Goal: Transaction & Acquisition: Purchase product/service

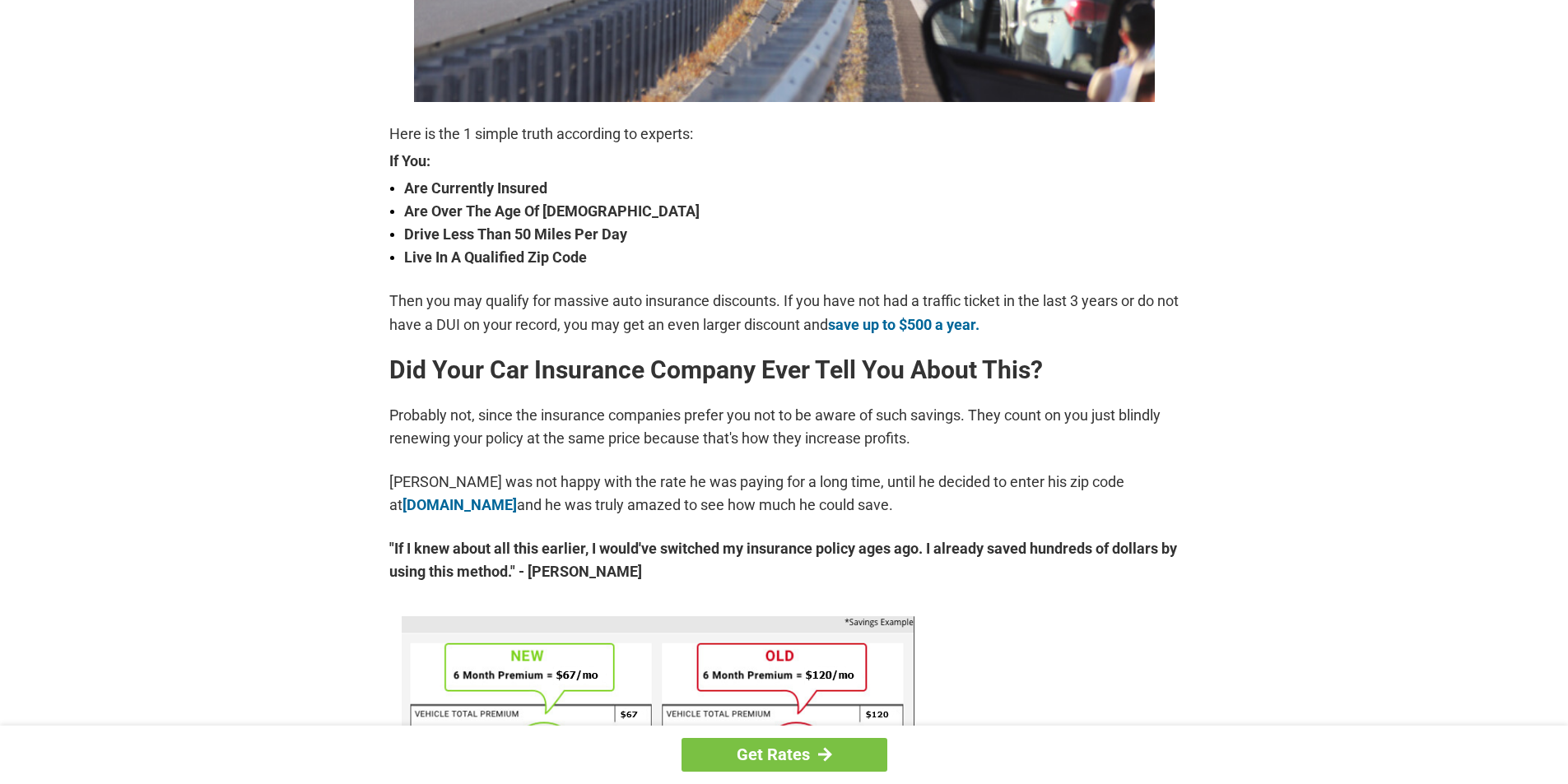
scroll to position [576, 0]
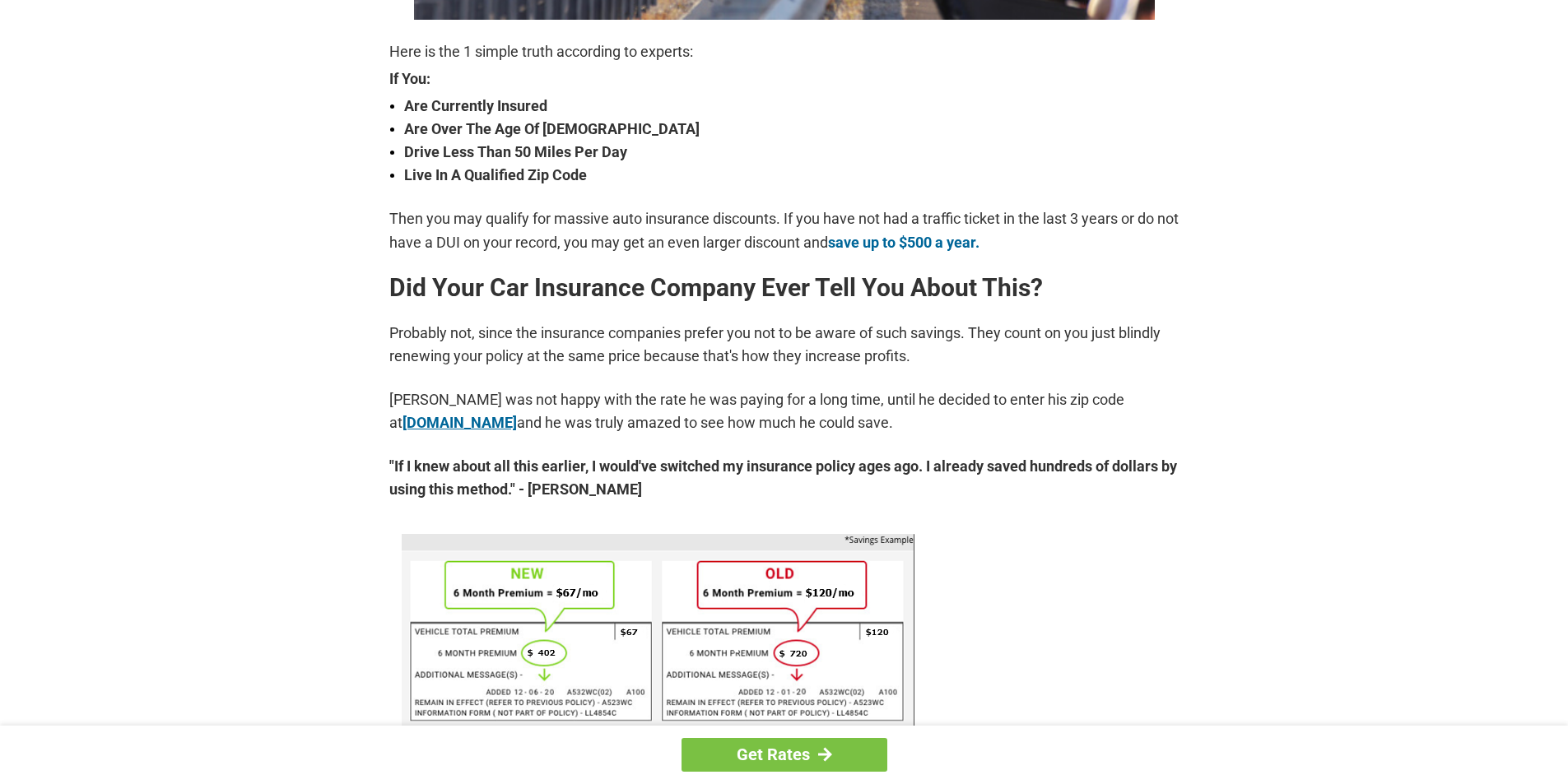
click at [460, 423] on link "lp.pretected.com" at bounding box center [459, 422] width 115 height 17
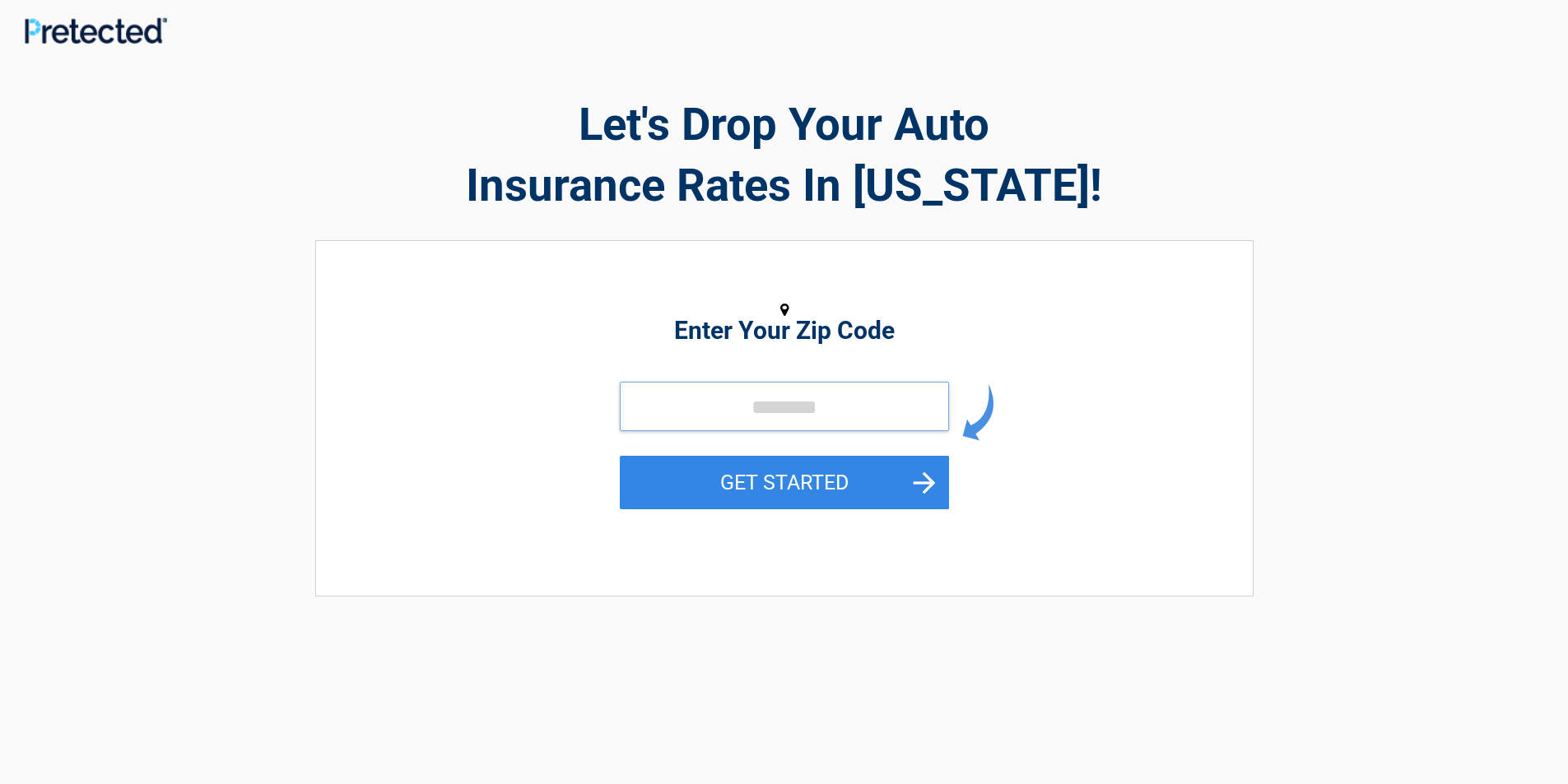
click at [659, 406] on input "tel" at bounding box center [784, 406] width 330 height 49
click at [658, 406] on input "tel" at bounding box center [784, 406] width 330 height 49
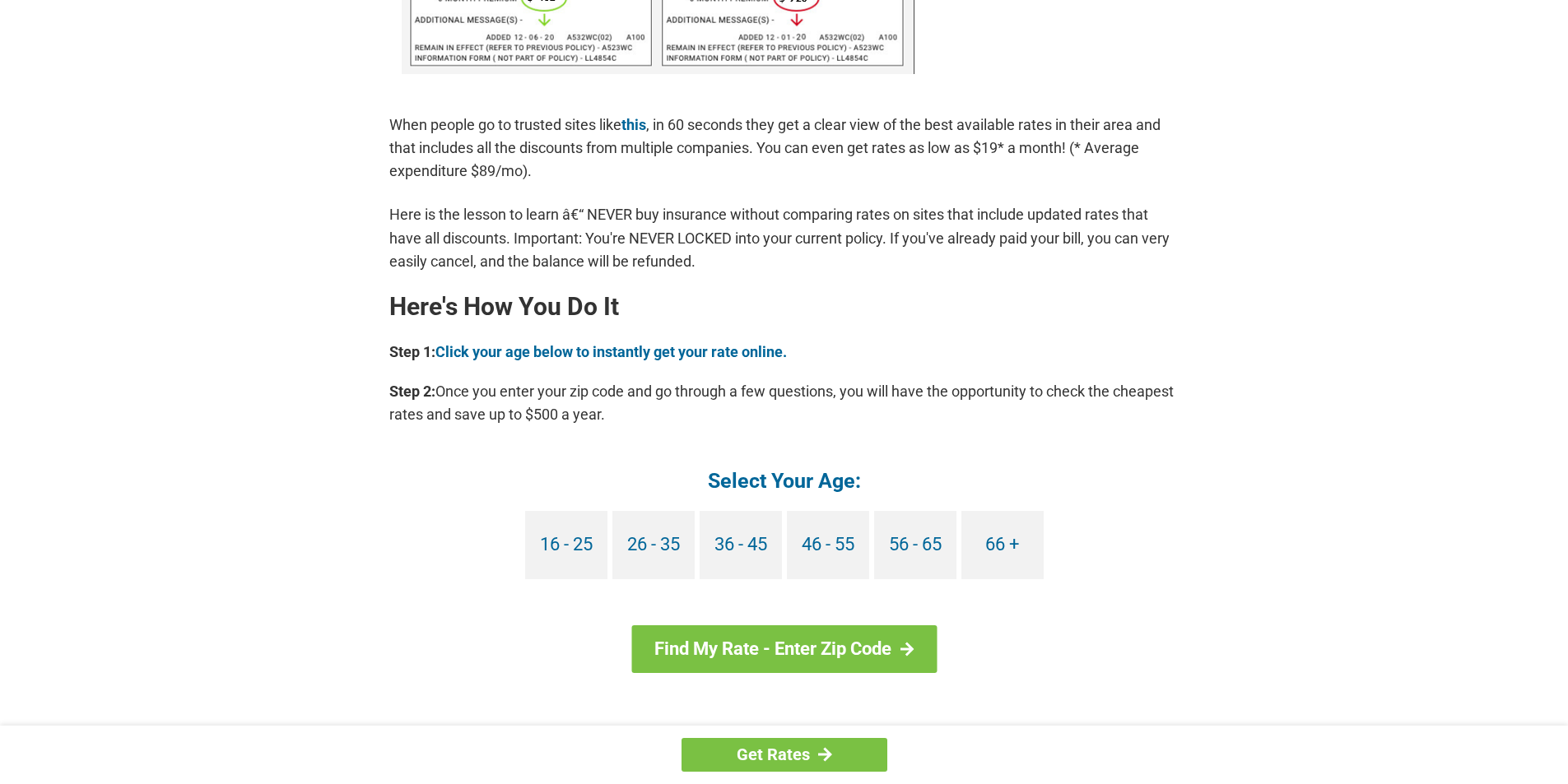
scroll to position [1235, 0]
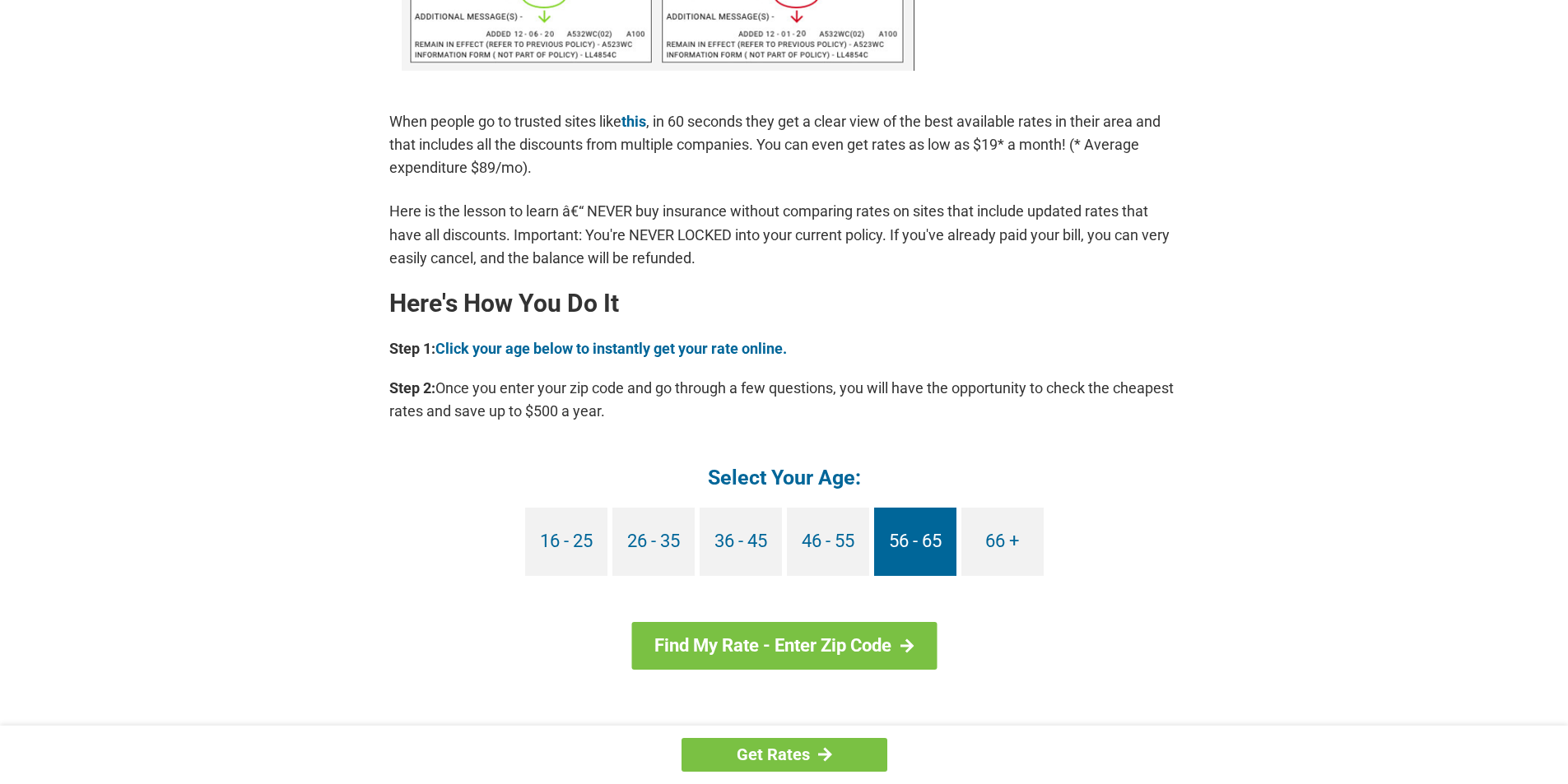
click at [890, 532] on link "56 - 65" at bounding box center [915, 542] width 82 height 68
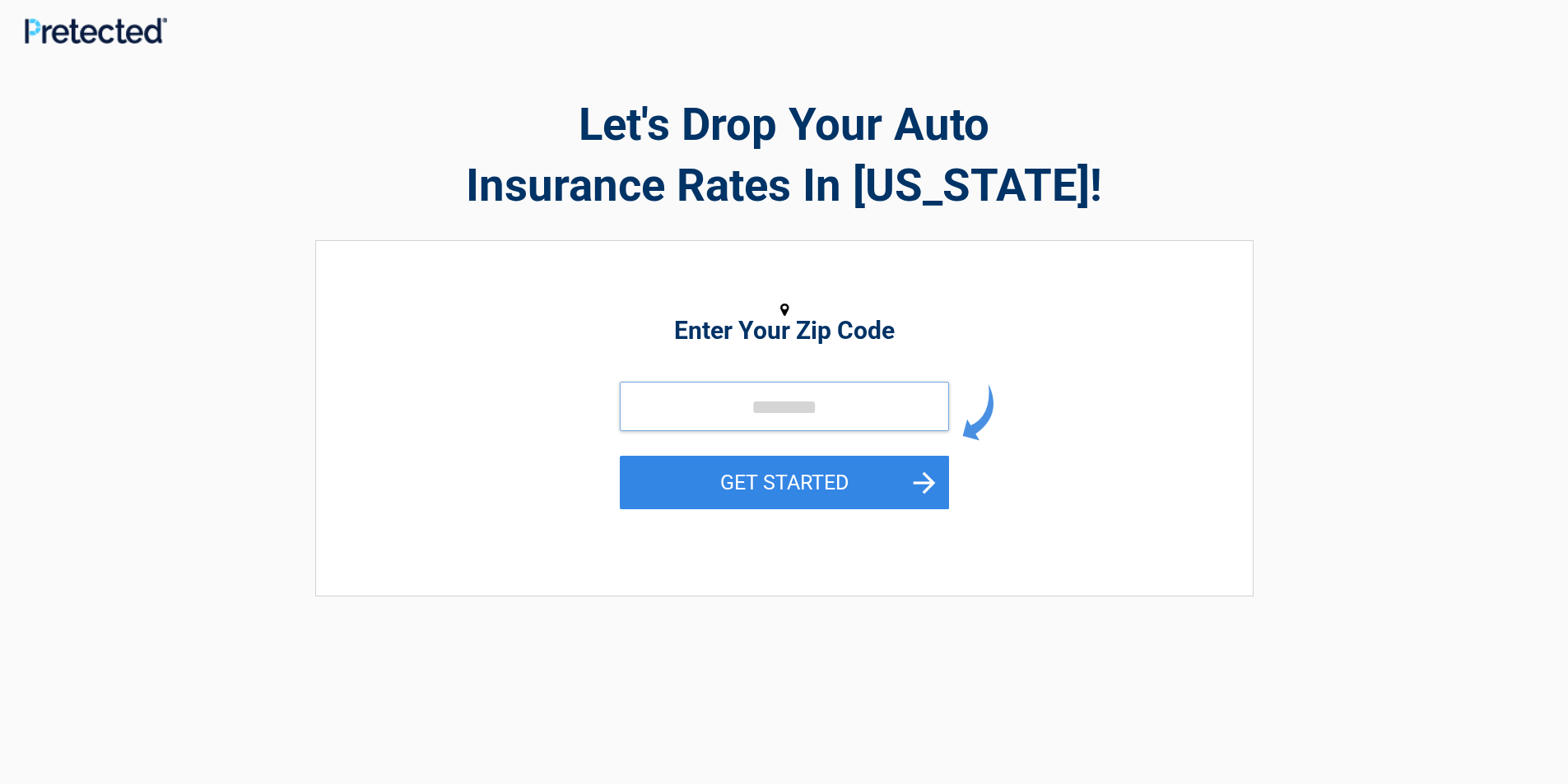
click at [648, 405] on input "tel" at bounding box center [784, 406] width 330 height 49
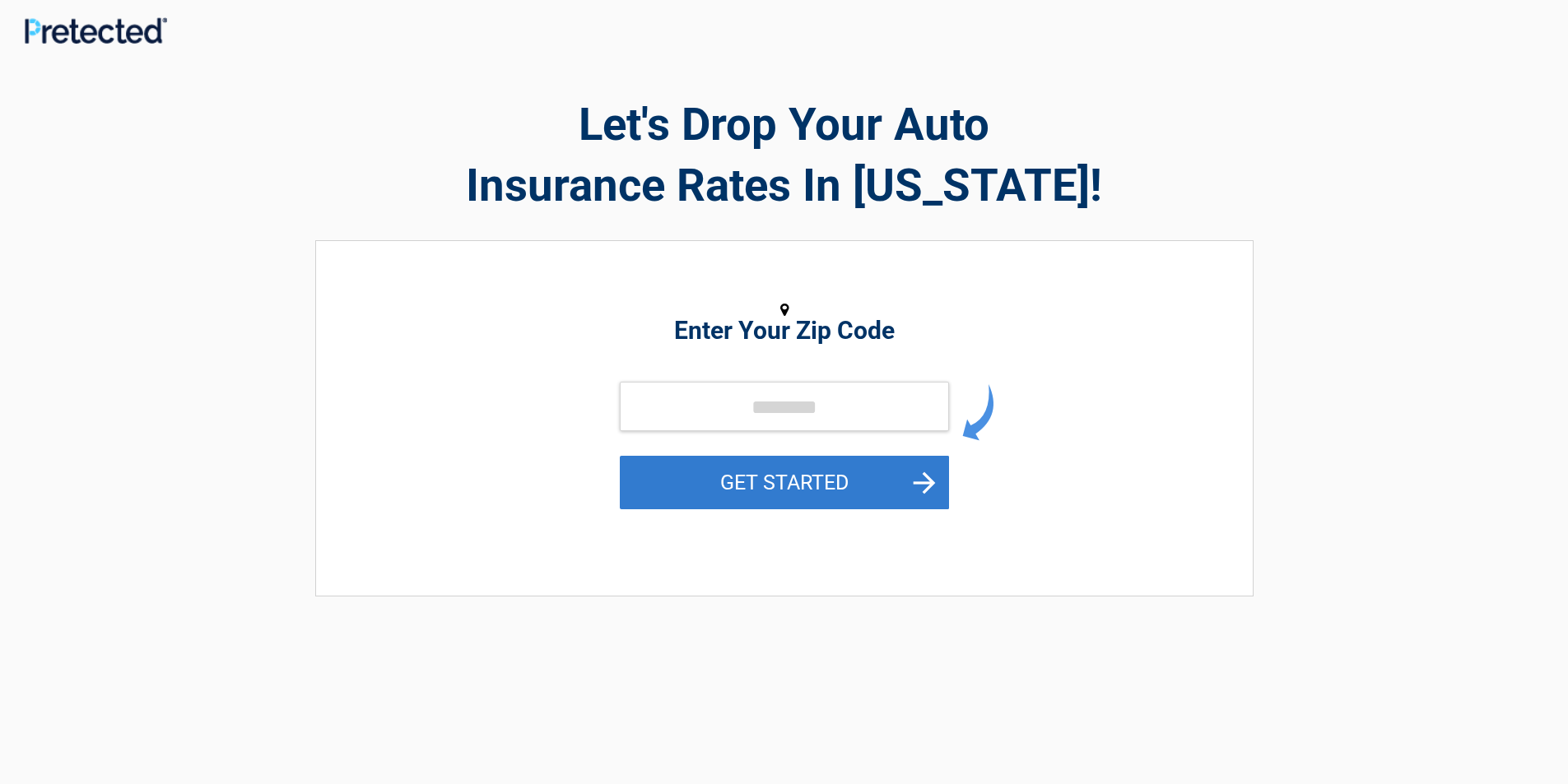
click at [724, 479] on button "GET STARTED" at bounding box center [784, 483] width 330 height 53
click at [669, 402] on input "tel" at bounding box center [784, 406] width 330 height 49
